Goal: Navigation & Orientation: Find specific page/section

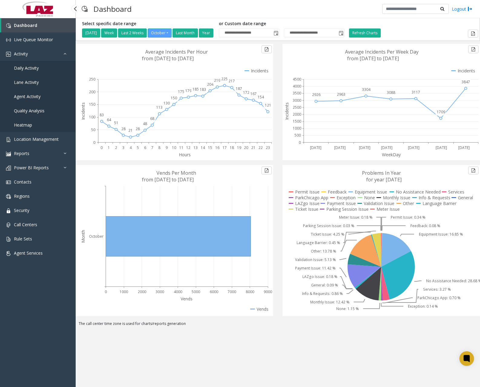
click at [29, 78] on link "Lane Activity" at bounding box center [38, 82] width 76 height 14
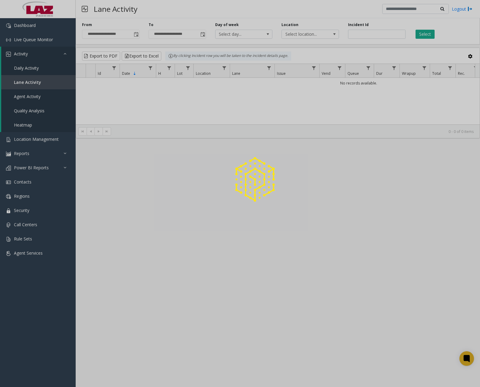
click at [31, 70] on div at bounding box center [240, 193] width 480 height 387
click at [35, 67] on div at bounding box center [240, 193] width 480 height 387
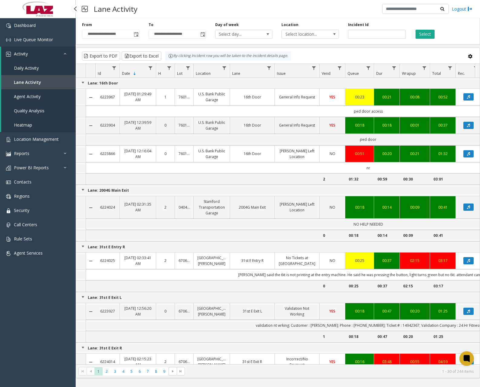
click at [31, 69] on span "Daily Activity" at bounding box center [26, 68] width 25 height 6
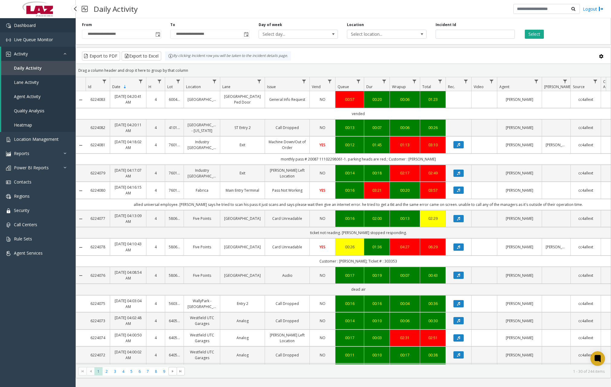
click at [32, 28] on link "Dashboard" at bounding box center [38, 25] width 76 height 14
